Goal: Transaction & Acquisition: Purchase product/service

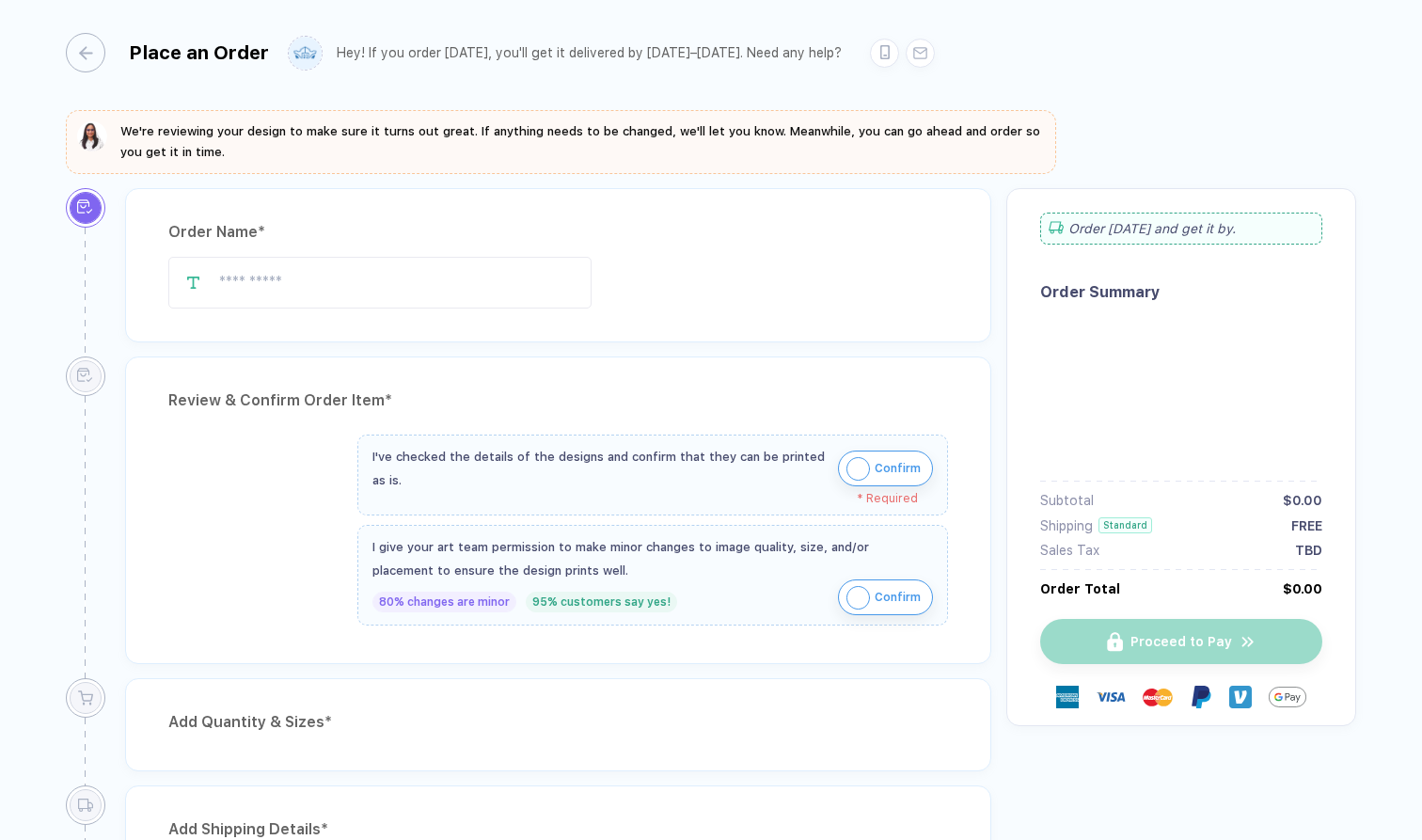
type input "**********"
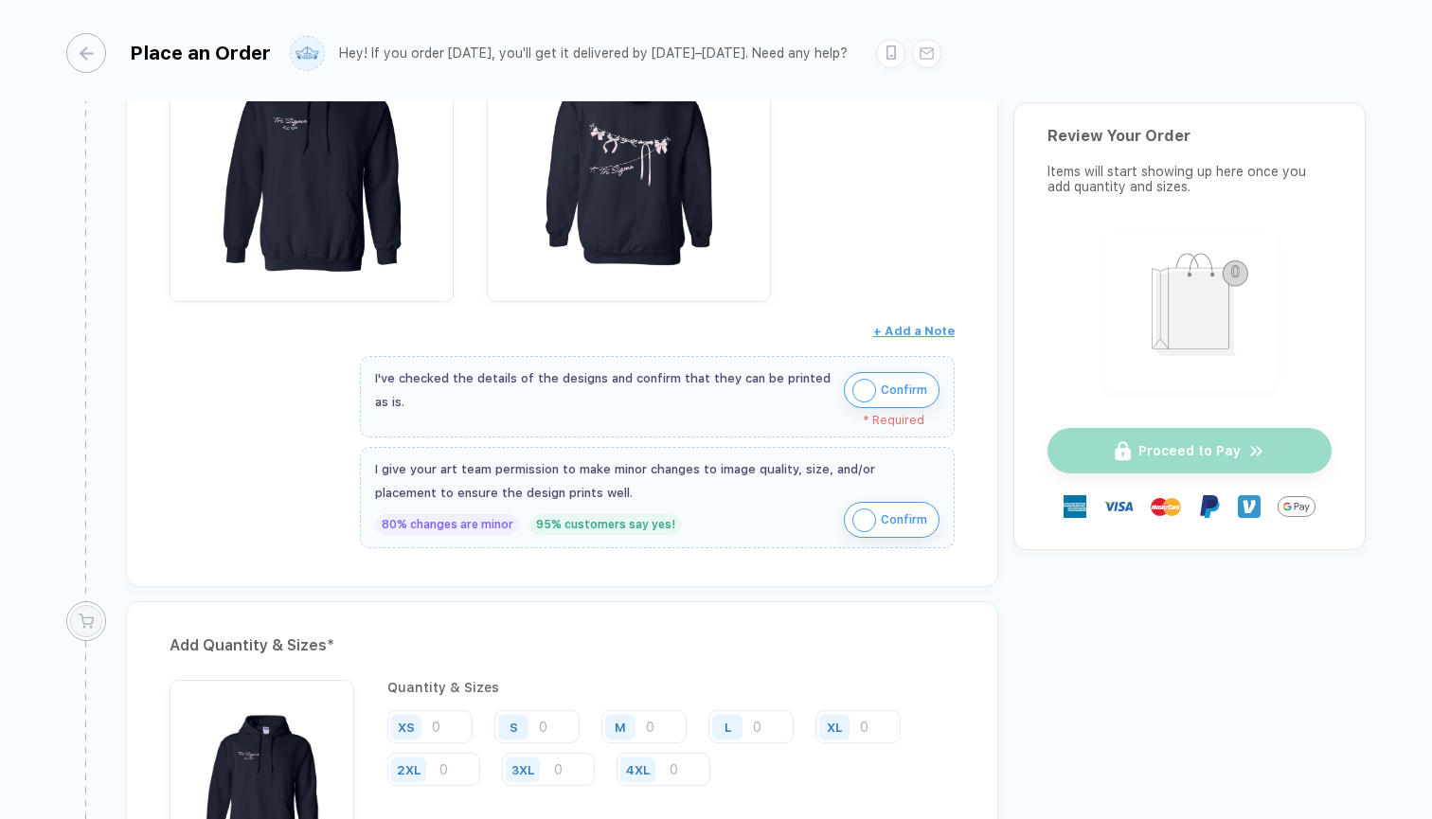
scroll to position [690, 0]
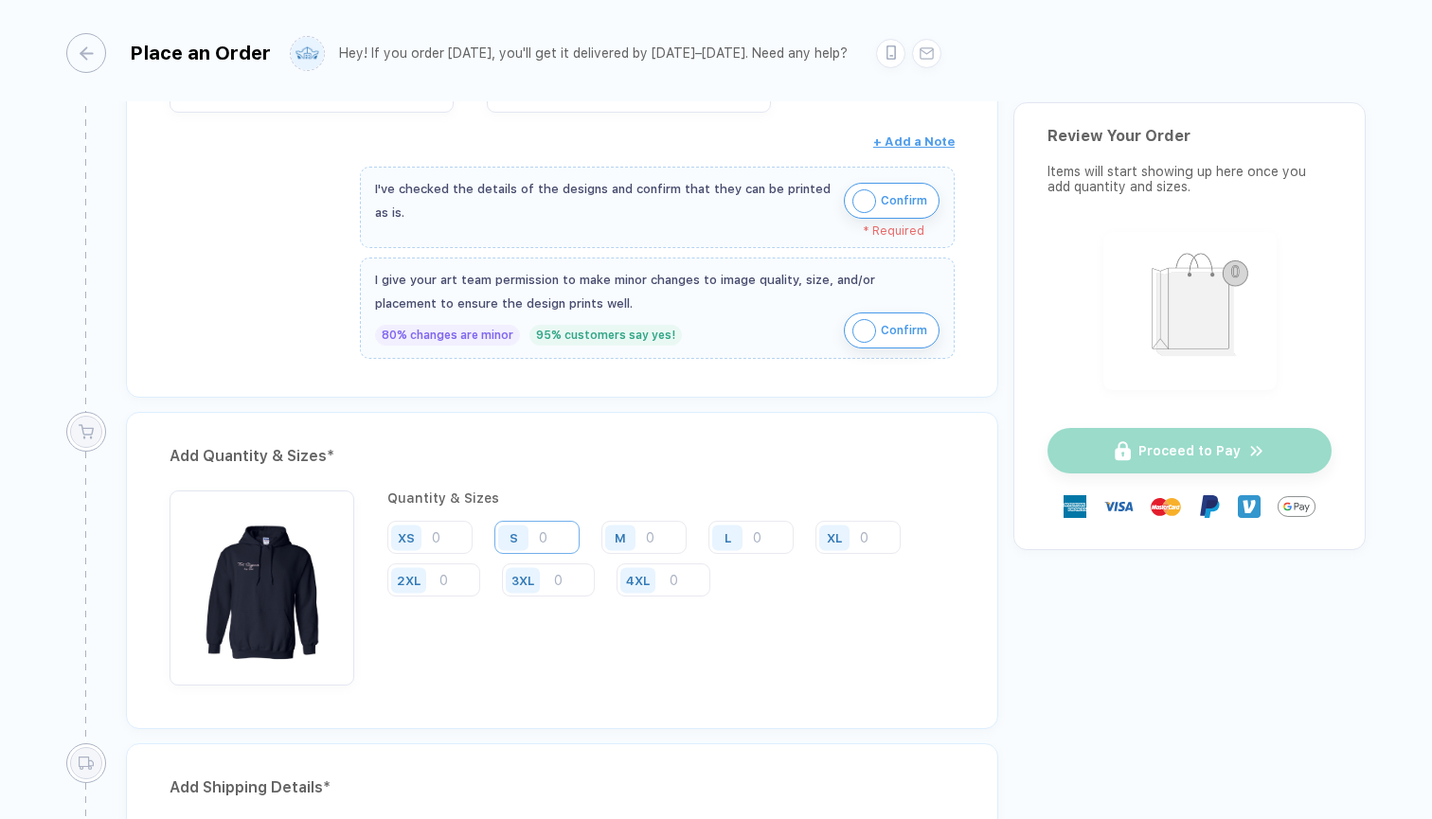
click at [556, 541] on input "number" at bounding box center [536, 537] width 85 height 33
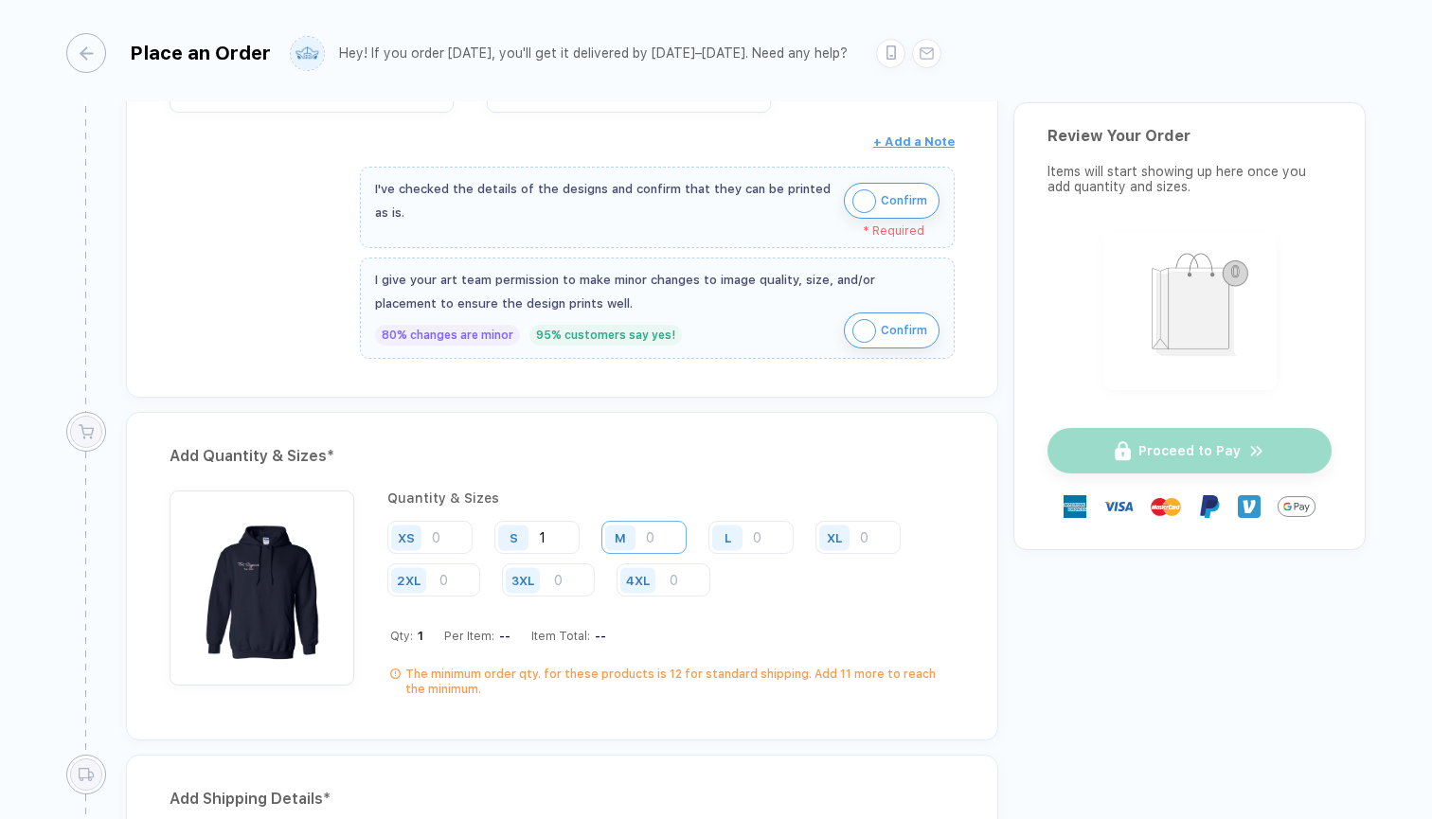
type input "1"
click at [657, 530] on input "number" at bounding box center [643, 537] width 85 height 33
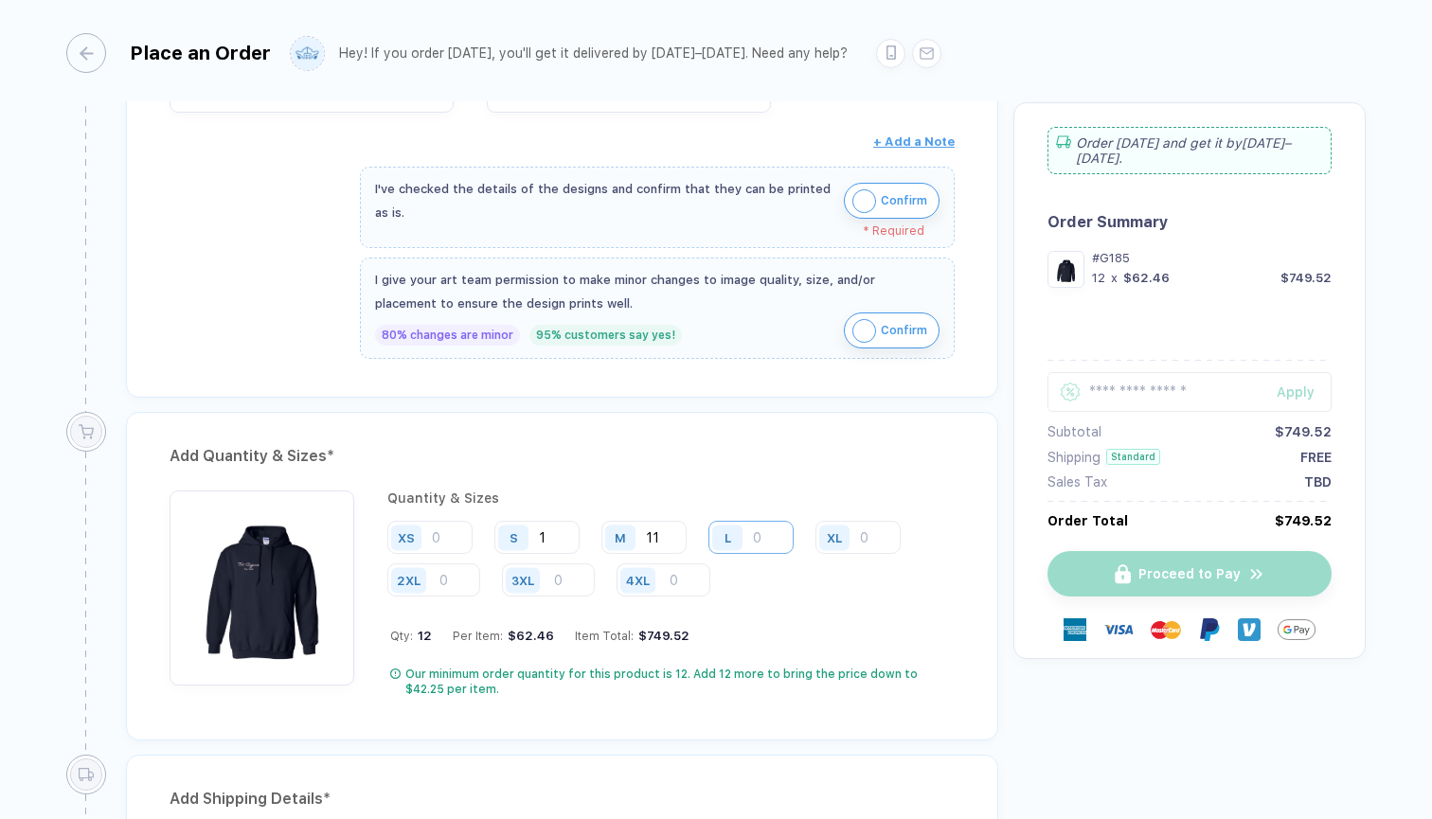
type input "11"
click at [758, 535] on input "number" at bounding box center [750, 537] width 85 height 33
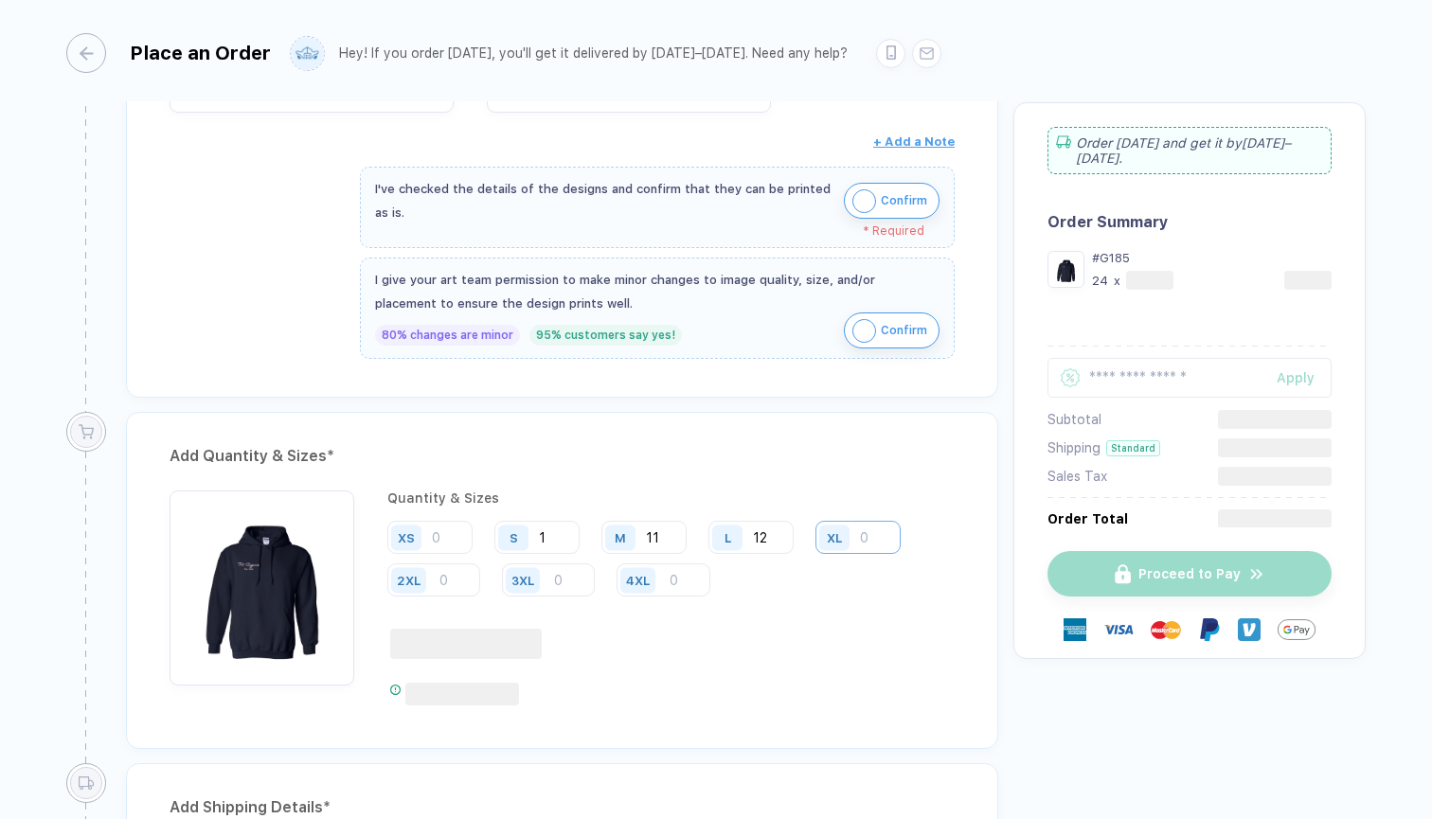
type input "12"
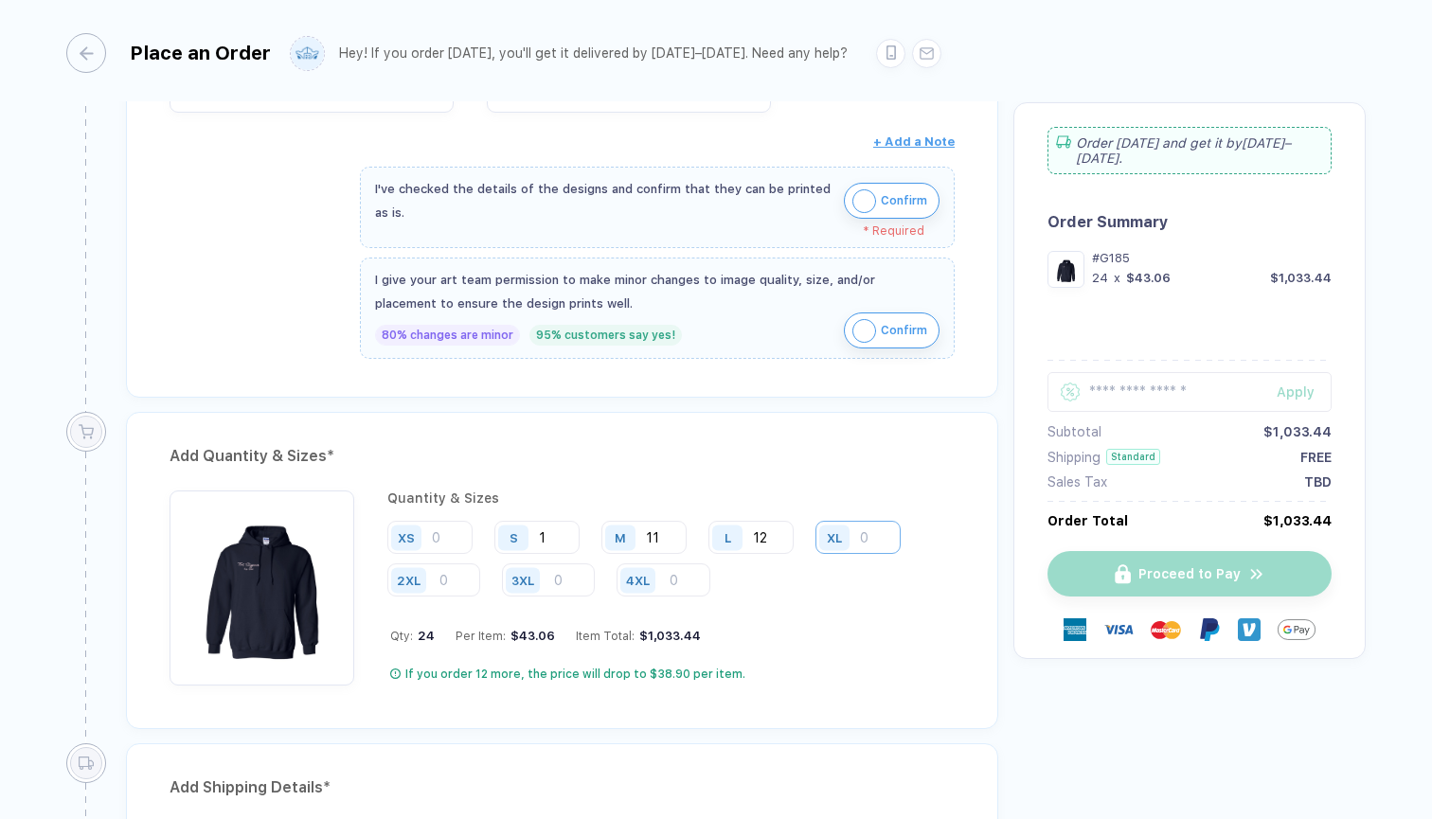
click at [874, 541] on input "number" at bounding box center [857, 537] width 85 height 33
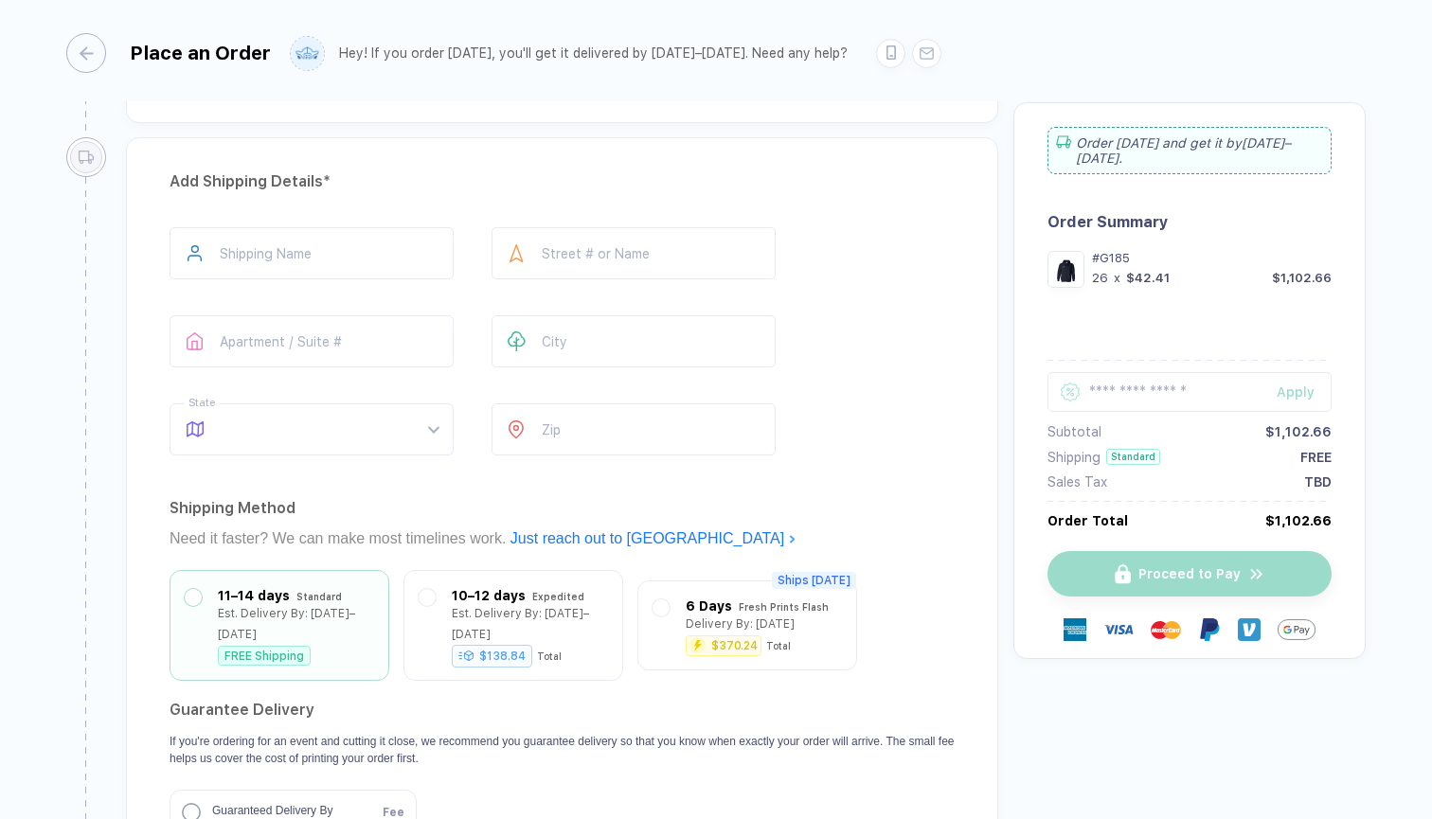
scroll to position [1321, 0]
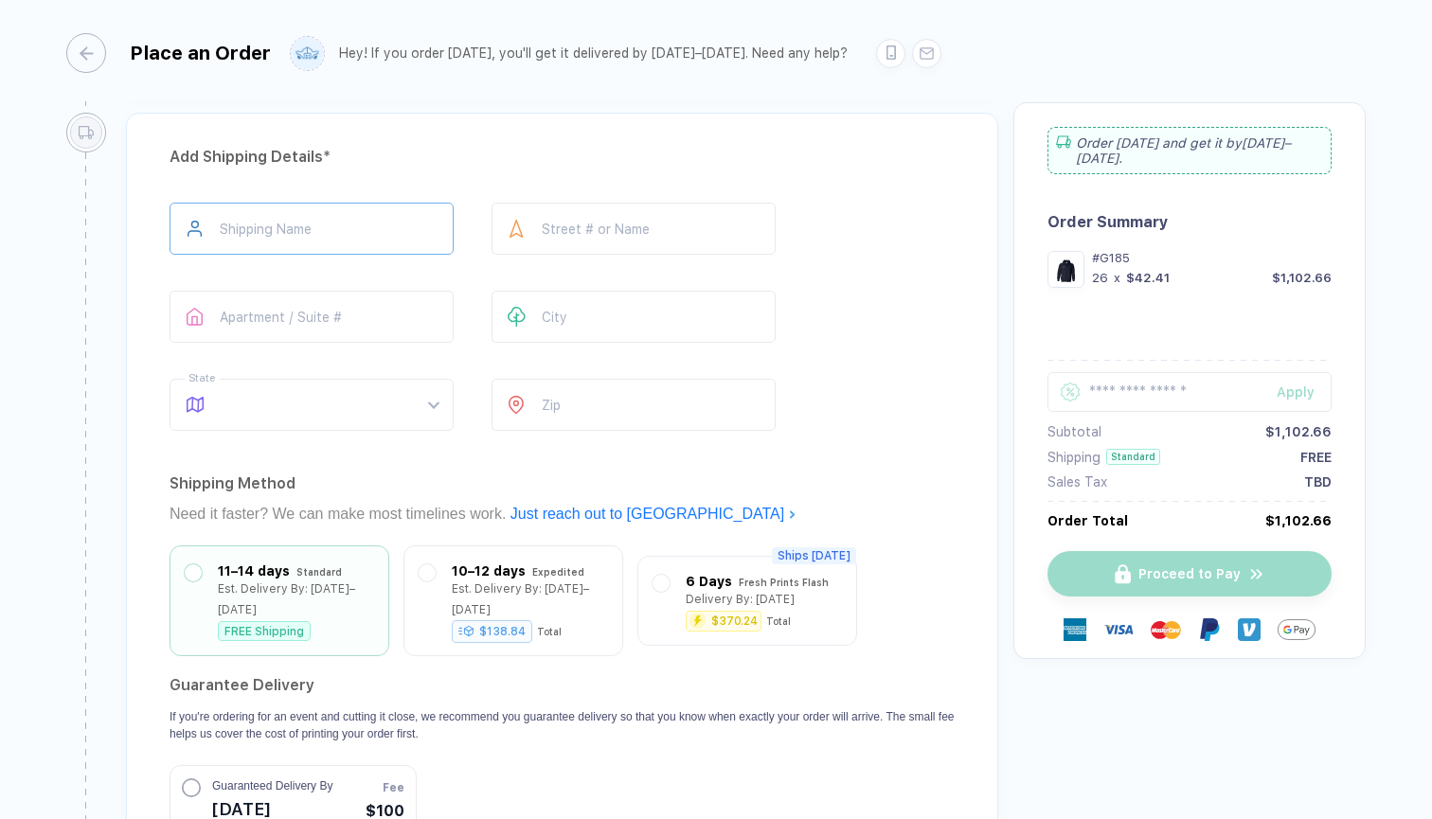
type input "2"
type input "**********"
type input "*******"
click at [559, 398] on input "number" at bounding box center [633, 405] width 284 height 52
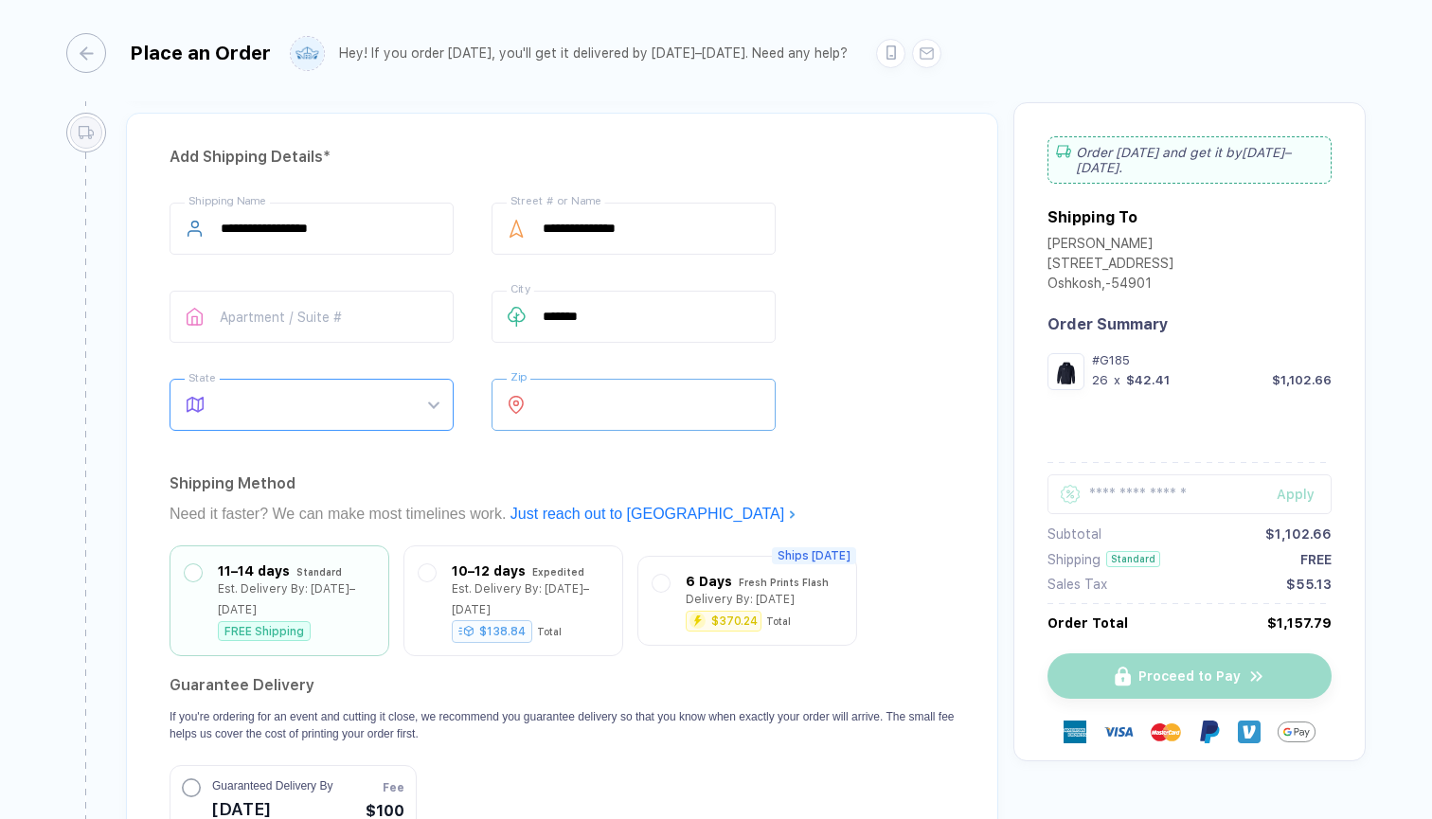
click at [326, 418] on span at bounding box center [330, 405] width 218 height 50
type input "*****"
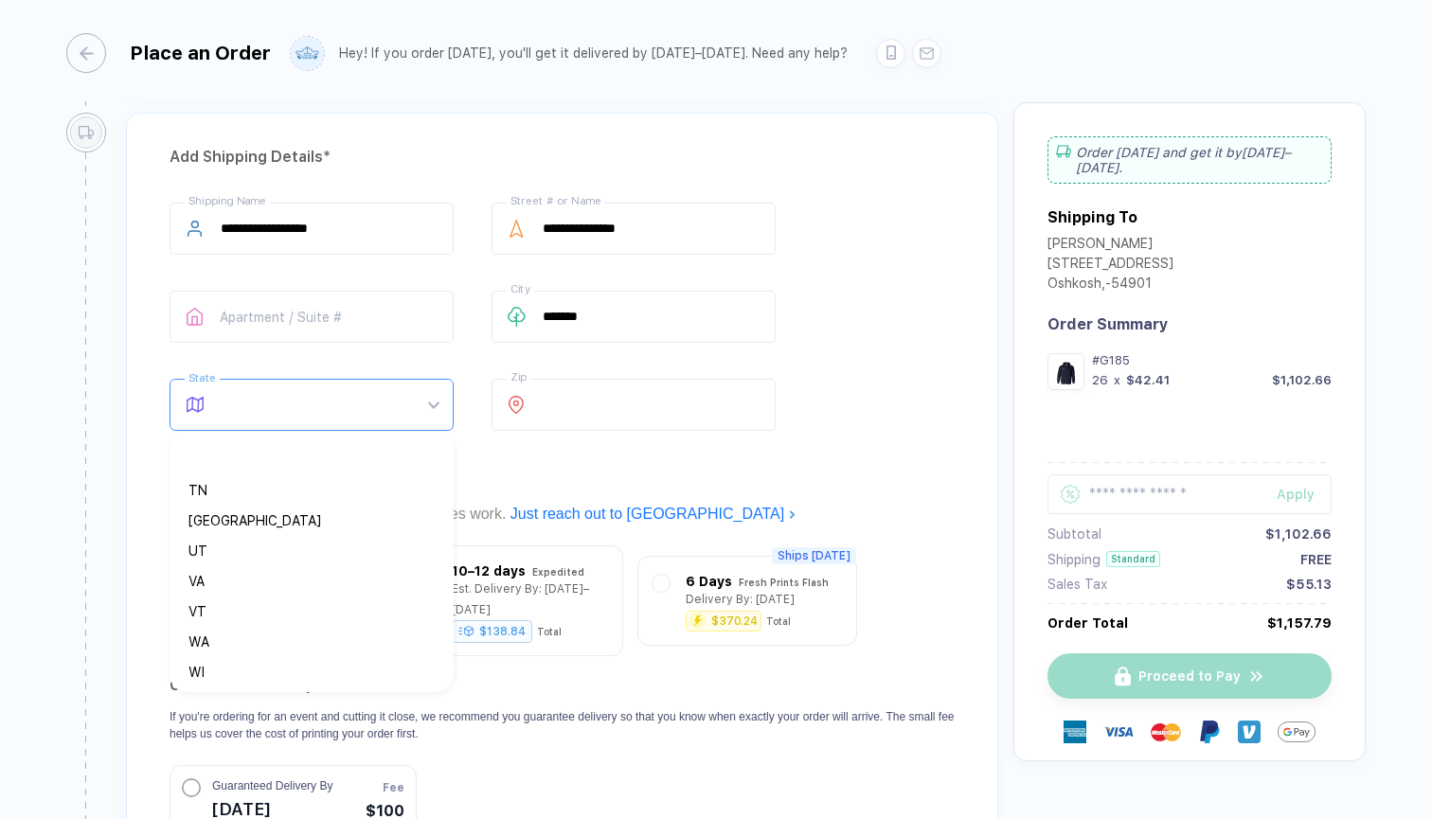
scroll to position [1303, 0]
click at [250, 602] on div "WI" at bounding box center [303, 607] width 231 height 21
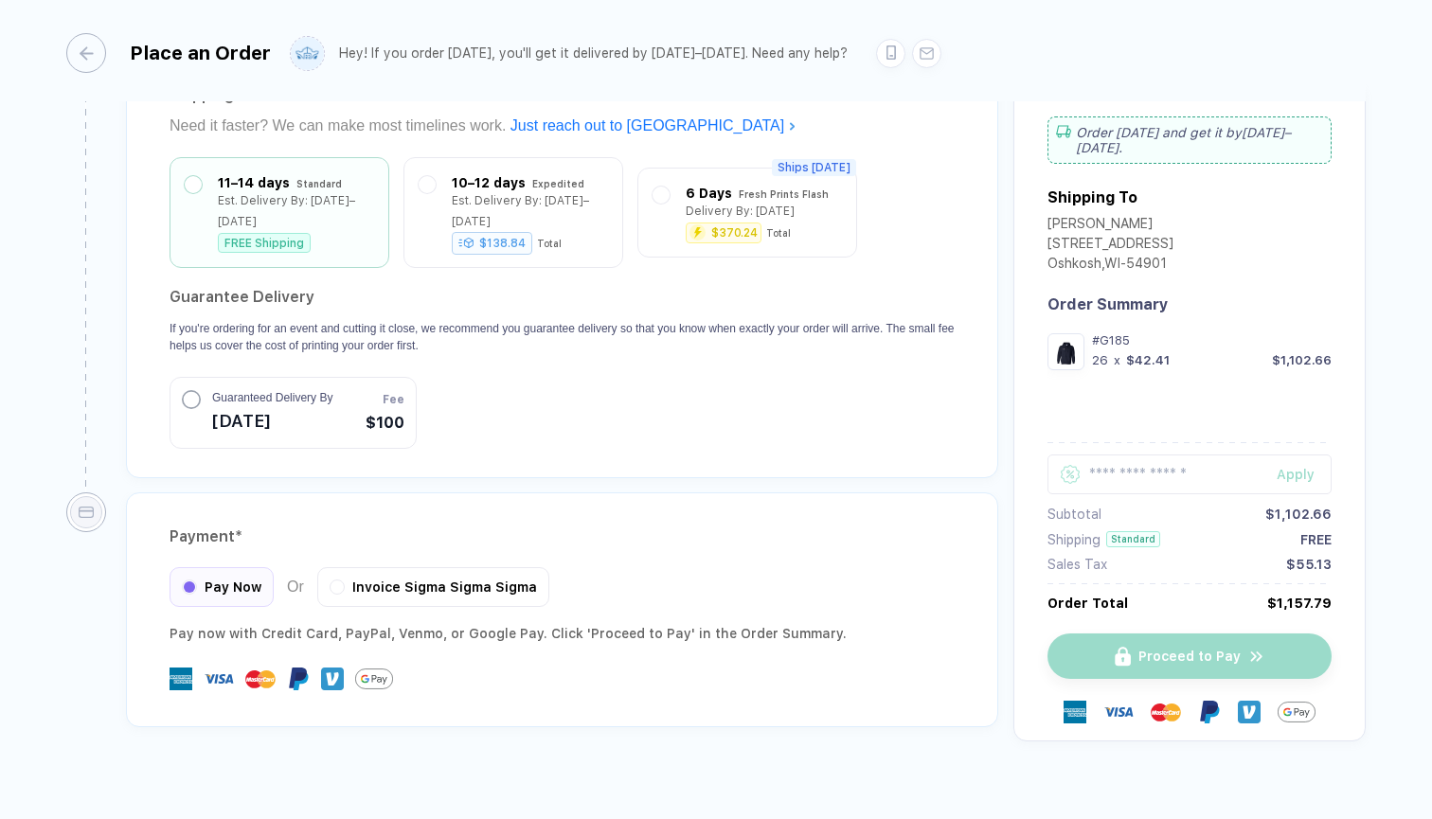
scroll to position [1708, 0]
click at [412, 578] on span "Invoice Sigma Sigma Sigma" at bounding box center [444, 585] width 185 height 15
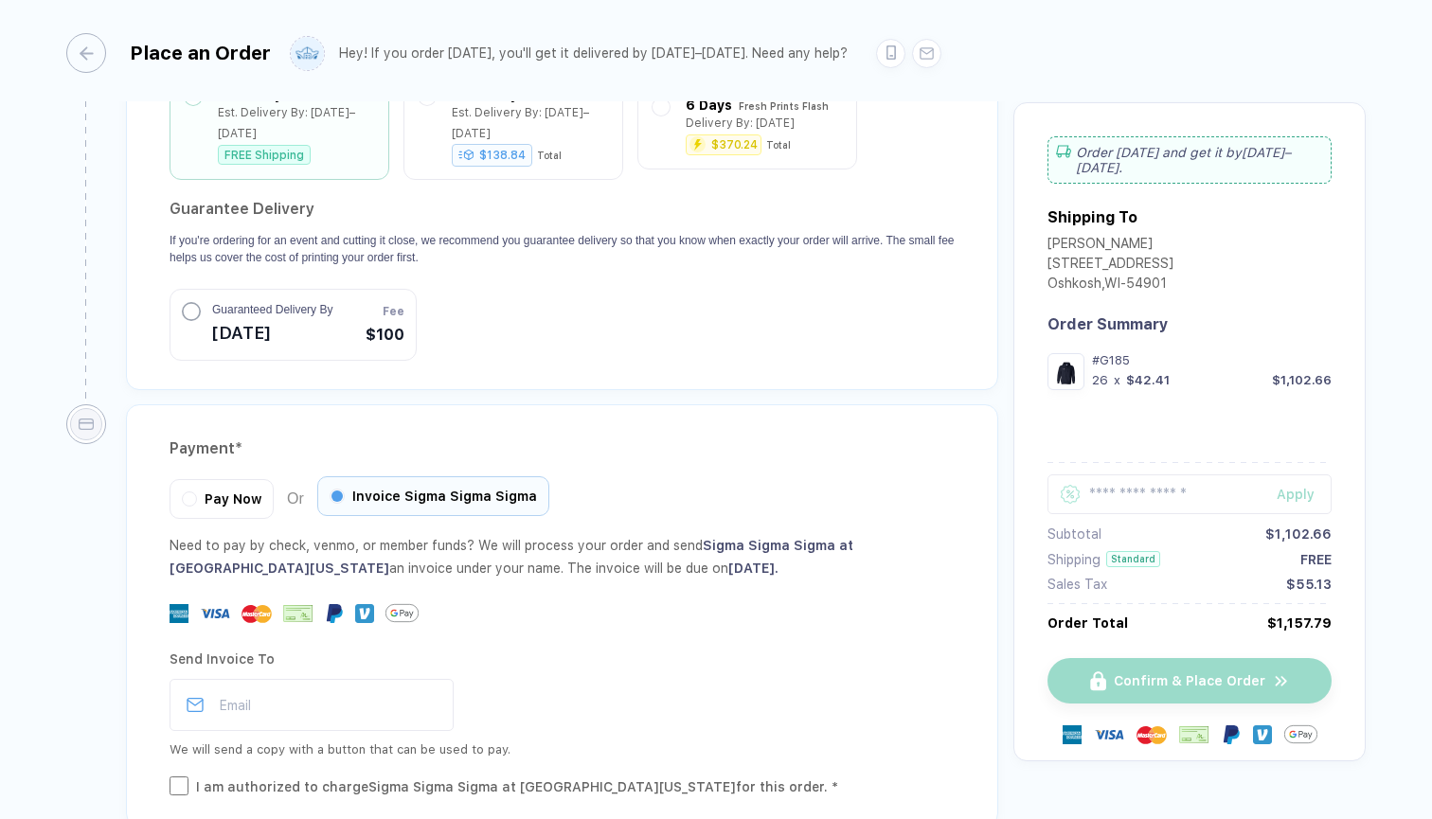
scroll to position [1829, 0]
